Goal: Task Accomplishment & Management: Use online tool/utility

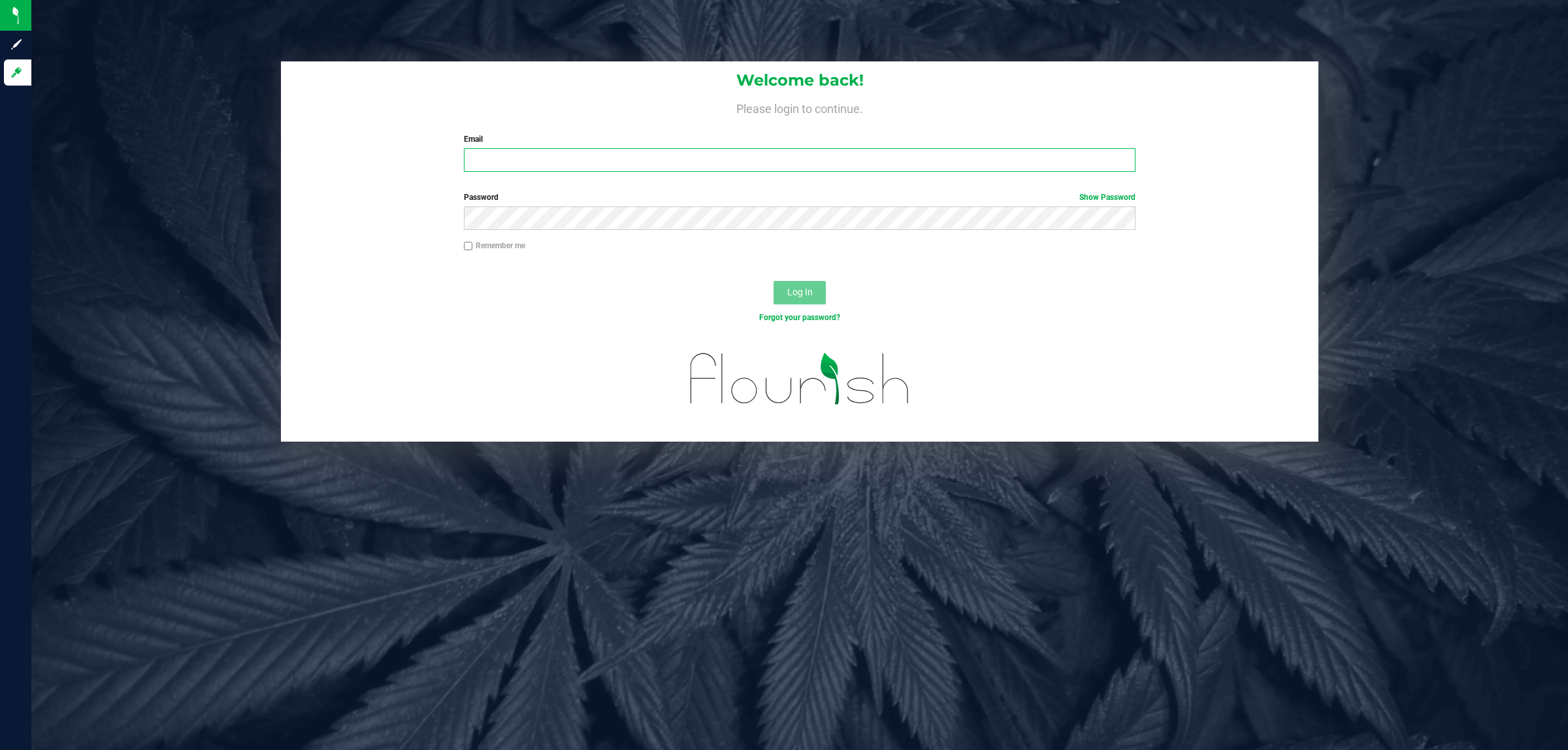
click at [488, 152] on input "Email" at bounding box center [800, 160] width 672 height 23
click at [774, 281] on button "Log In" at bounding box center [800, 292] width 52 height 23
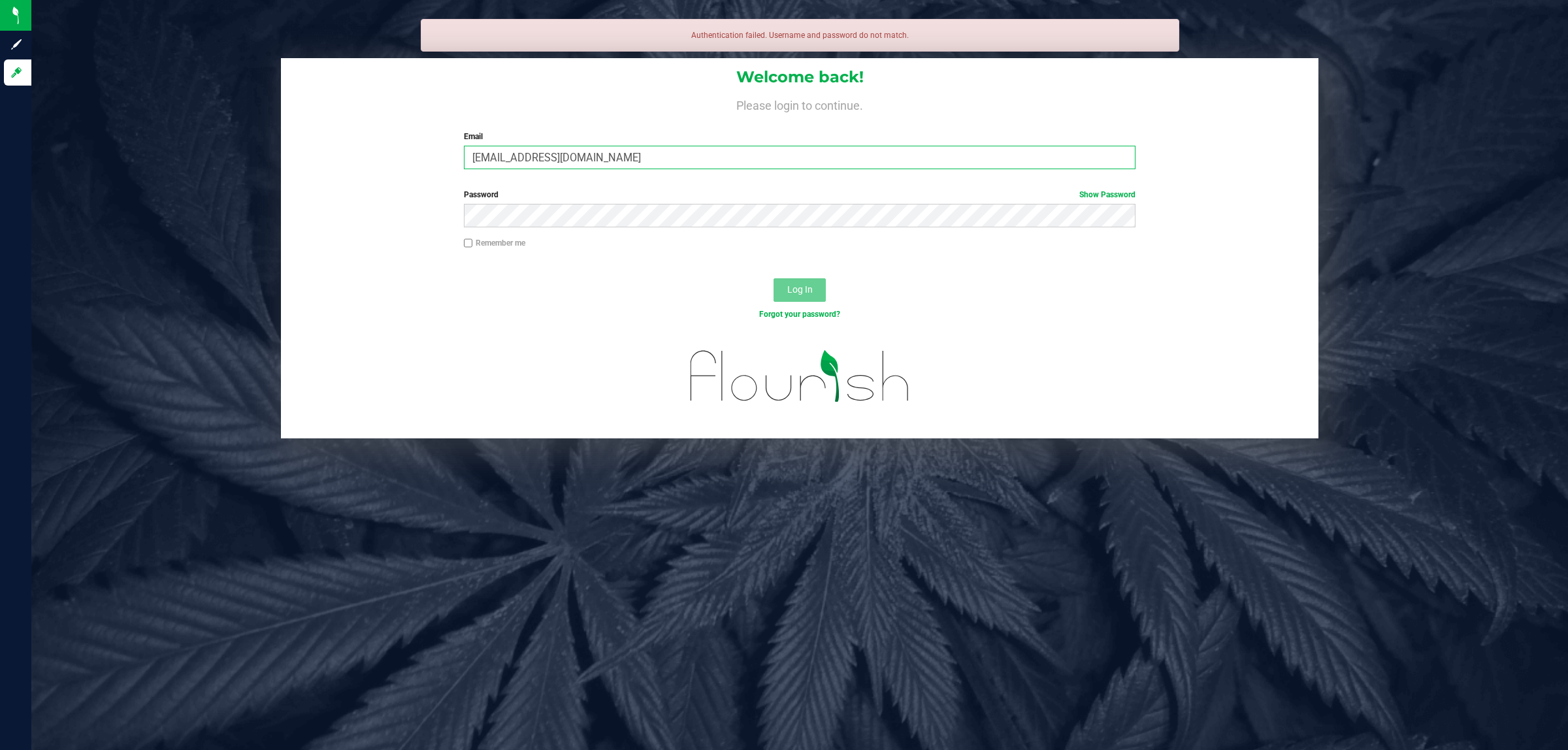
click at [623, 152] on input "[EMAIL_ADDRESS][DOMAIN_NAME]" at bounding box center [800, 158] width 672 height 23
type input "[EMAIL_ADDRESS][DOMAIN_NAME]"
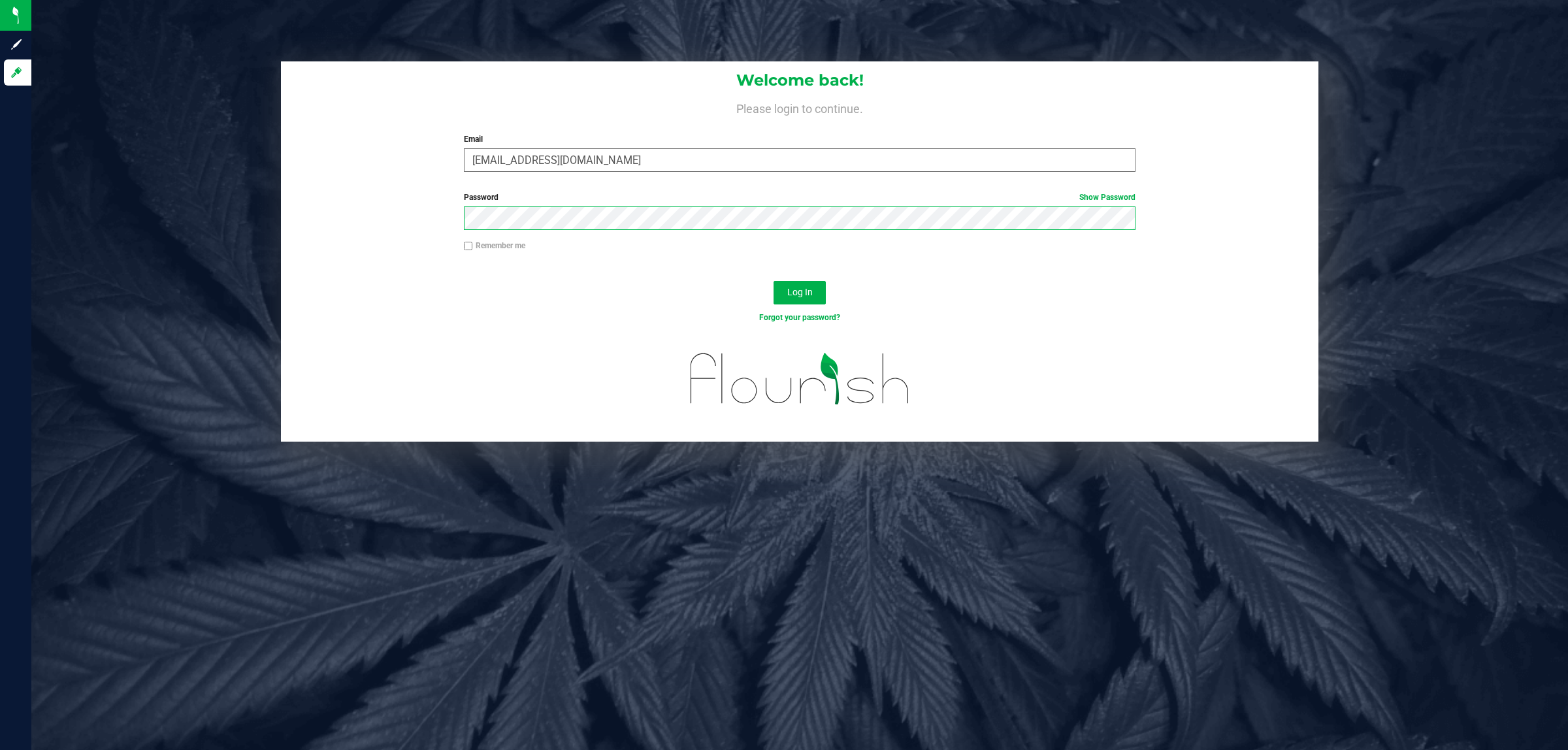
click at [774, 281] on button "Log In" at bounding box center [800, 292] width 52 height 23
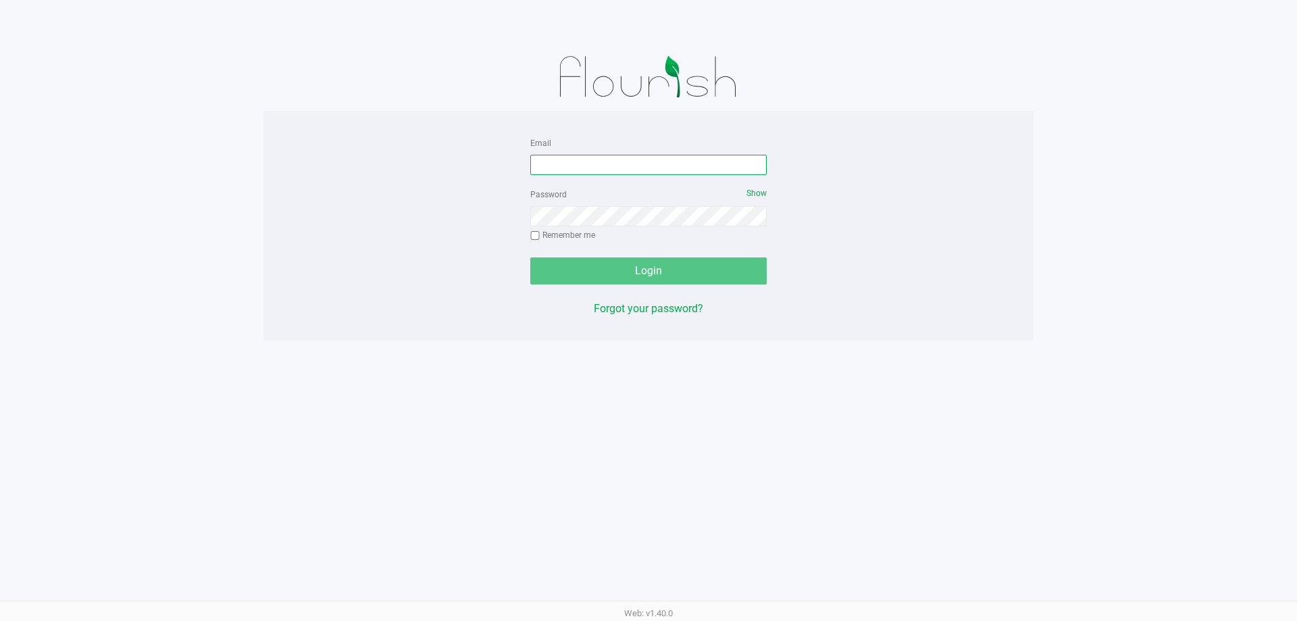
click at [559, 170] on input "Email" at bounding box center [648, 165] width 236 height 20
type input "[EMAIL_ADDRESS][DOMAIN_NAME]"
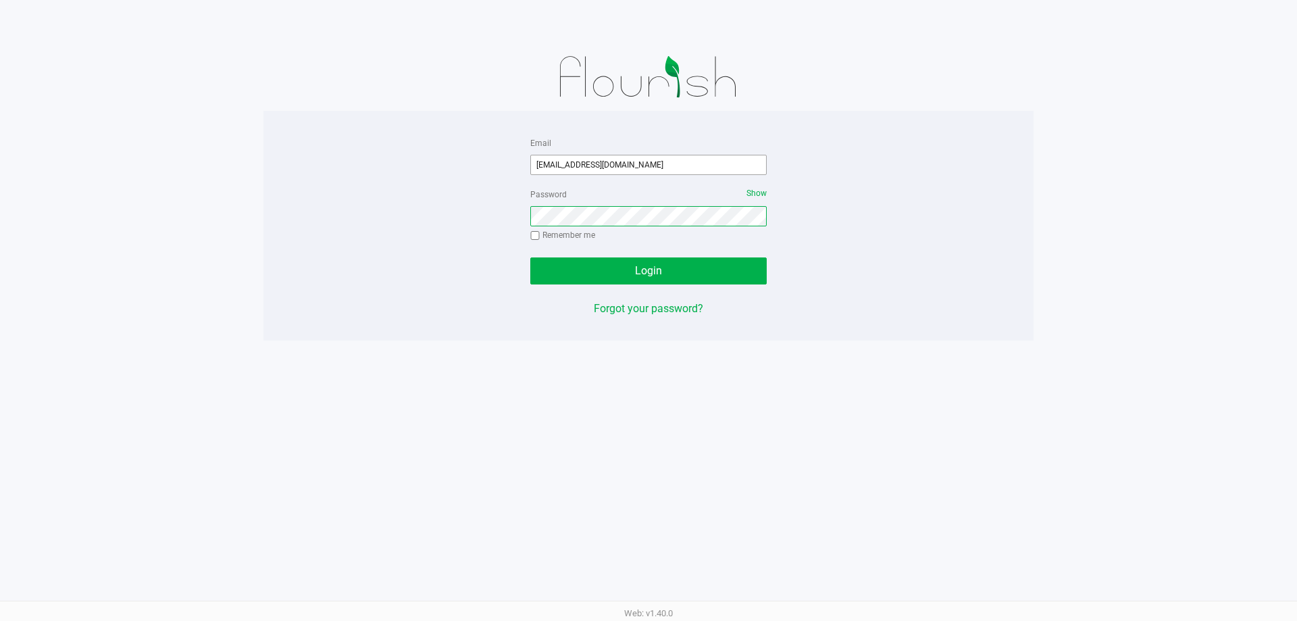
click at [530, 257] on button "Login" at bounding box center [648, 270] width 236 height 27
